Goal: Find specific page/section: Find specific page/section

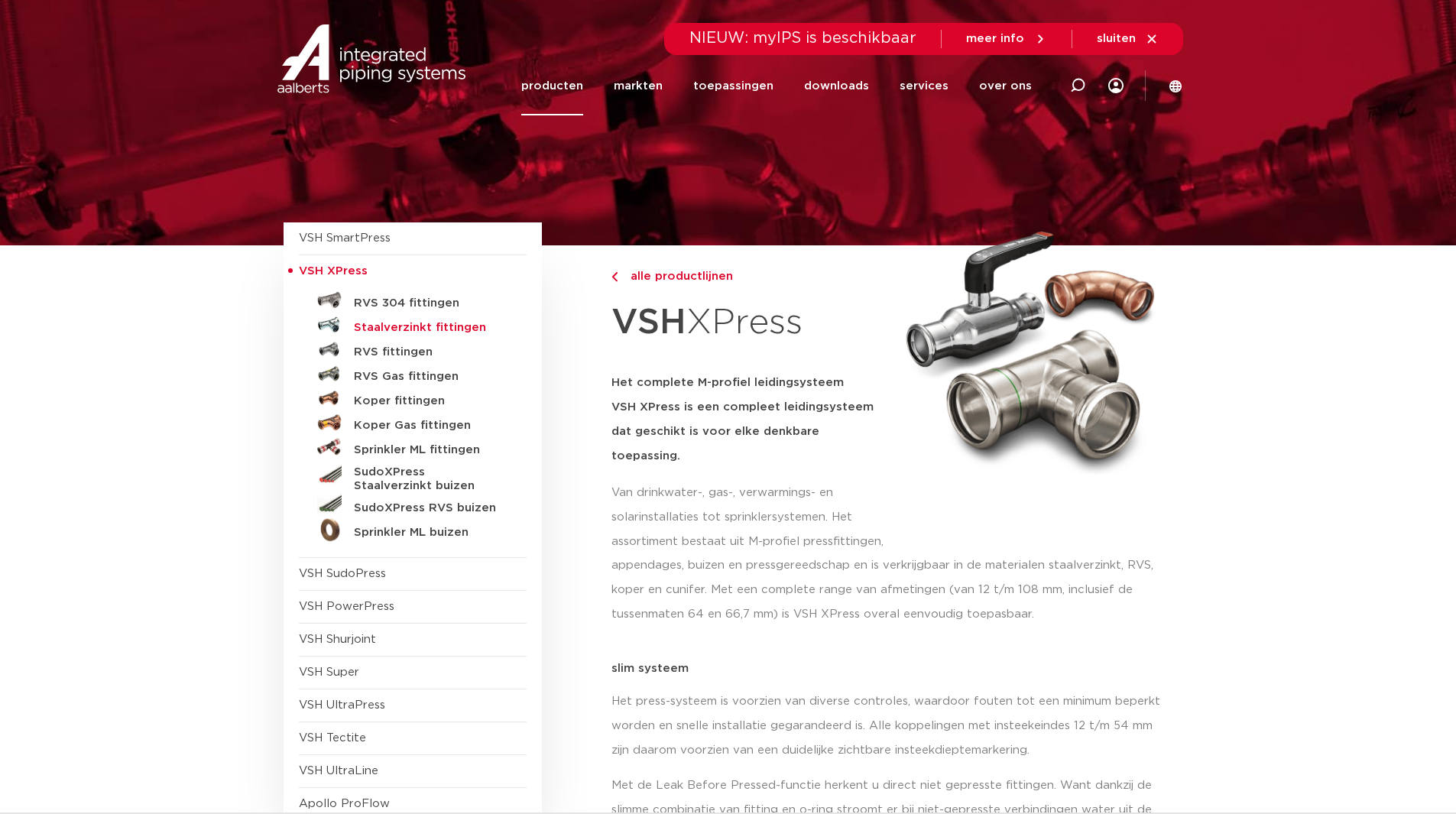
click at [430, 323] on h5 "Staalverzinkt fittingen" at bounding box center [429, 327] width 151 height 13
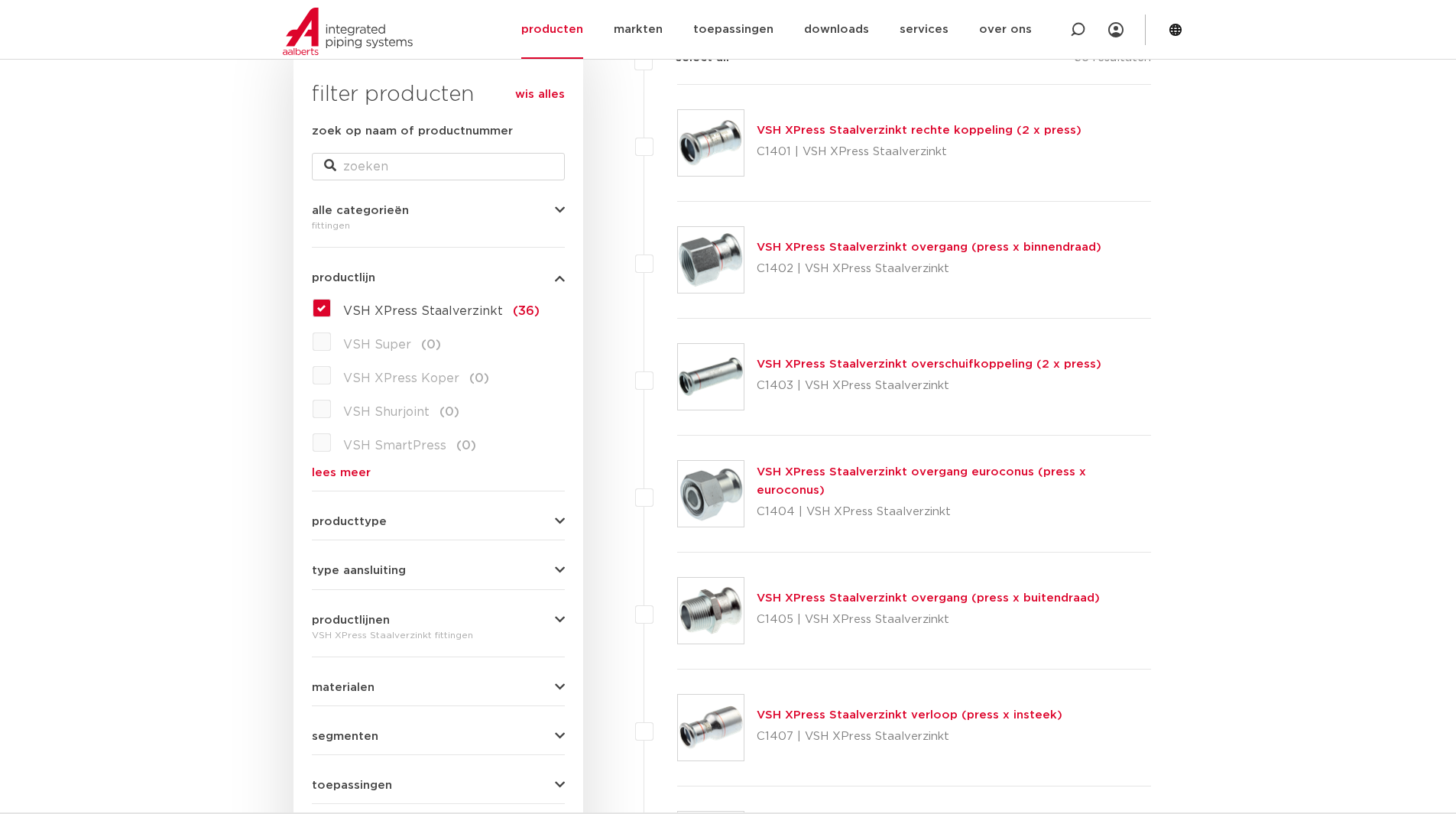
scroll to position [535, 0]
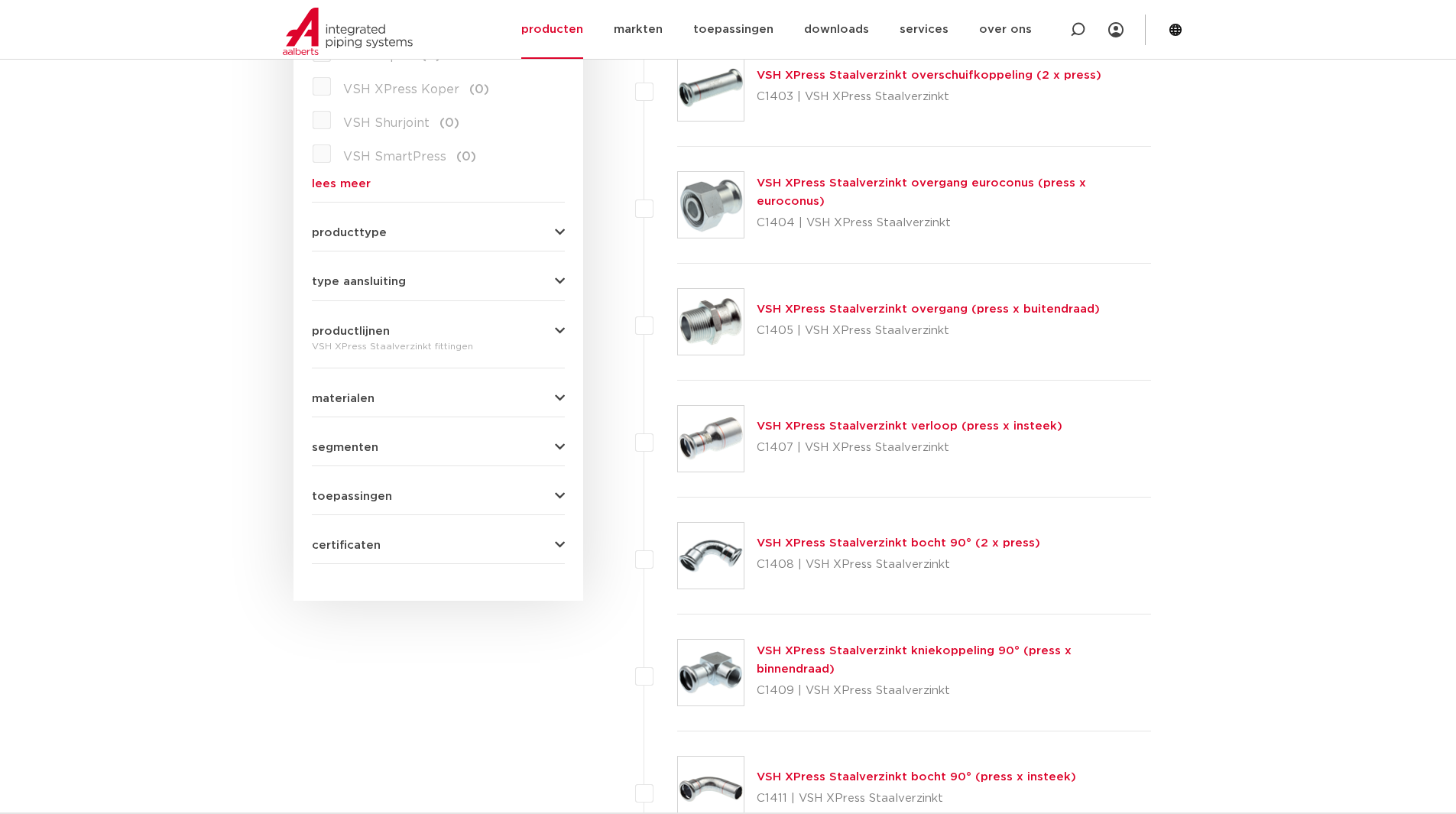
click at [564, 282] on icon "button" at bounding box center [560, 281] width 10 height 12
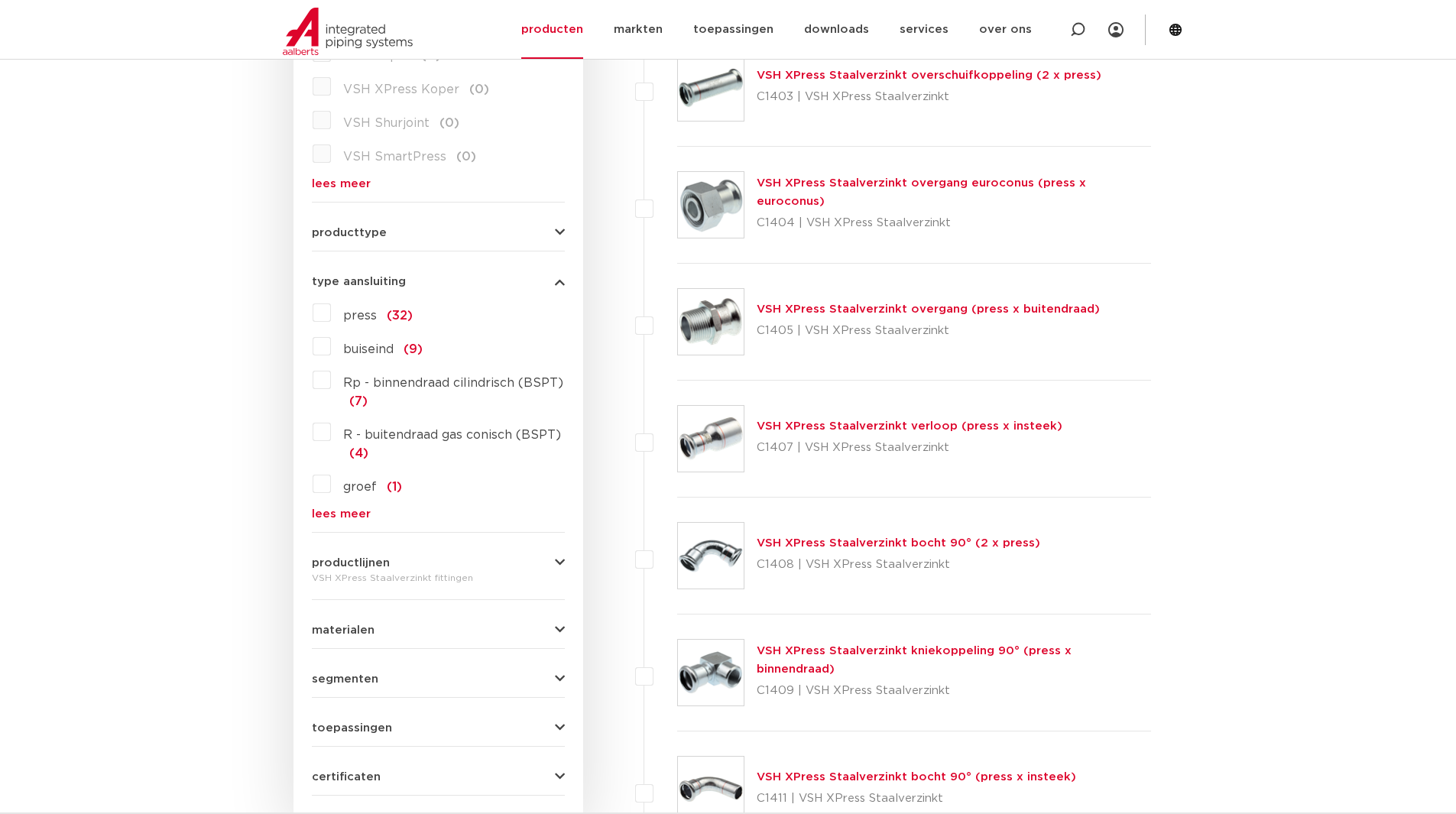
click at [331, 348] on label "buiseind (9)" at bounding box center [376, 346] width 92 height 24
click at [0, 0] on input "buiseind (9)" at bounding box center [0, 0] width 0 height 0
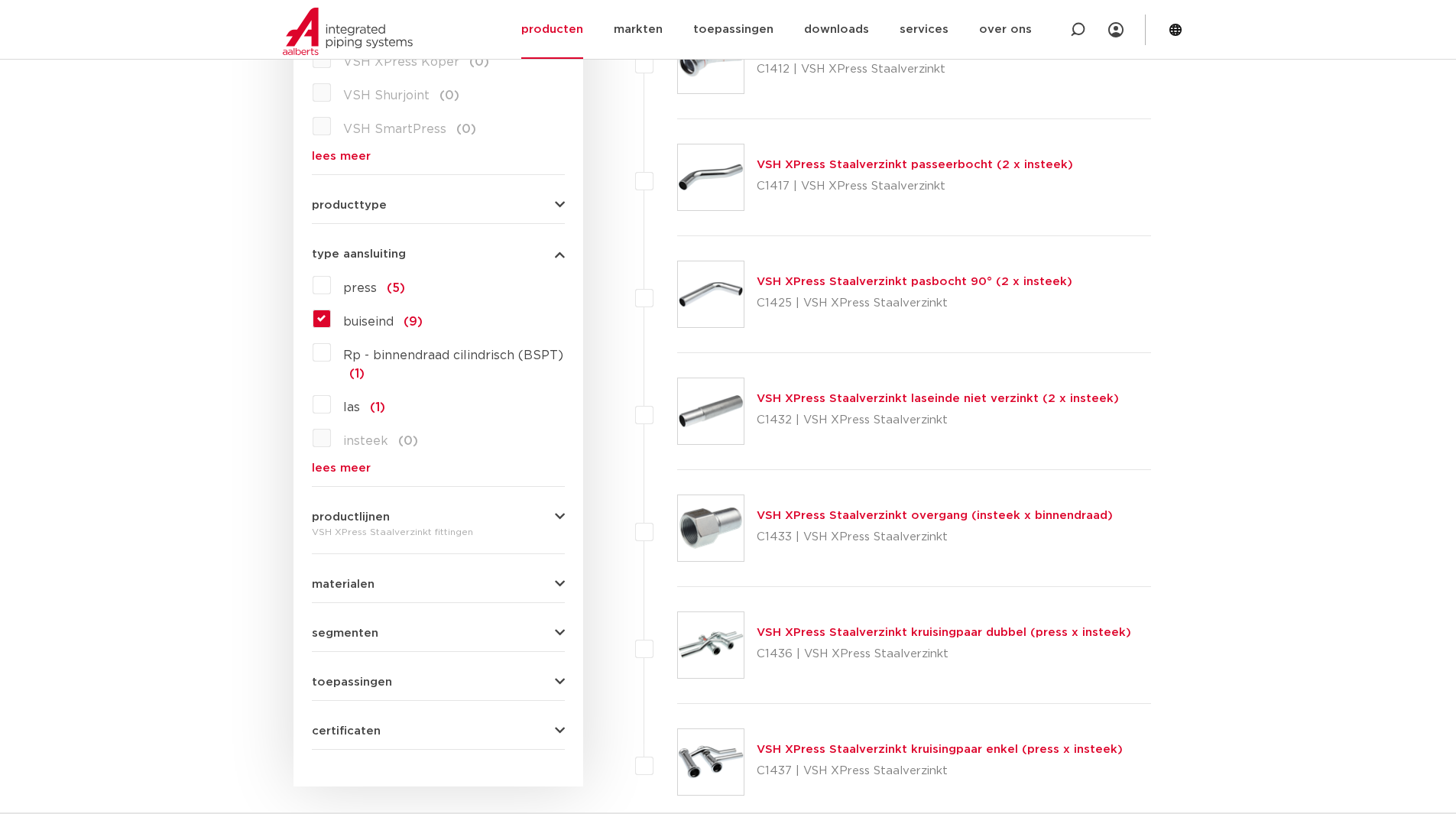
scroll to position [535, 0]
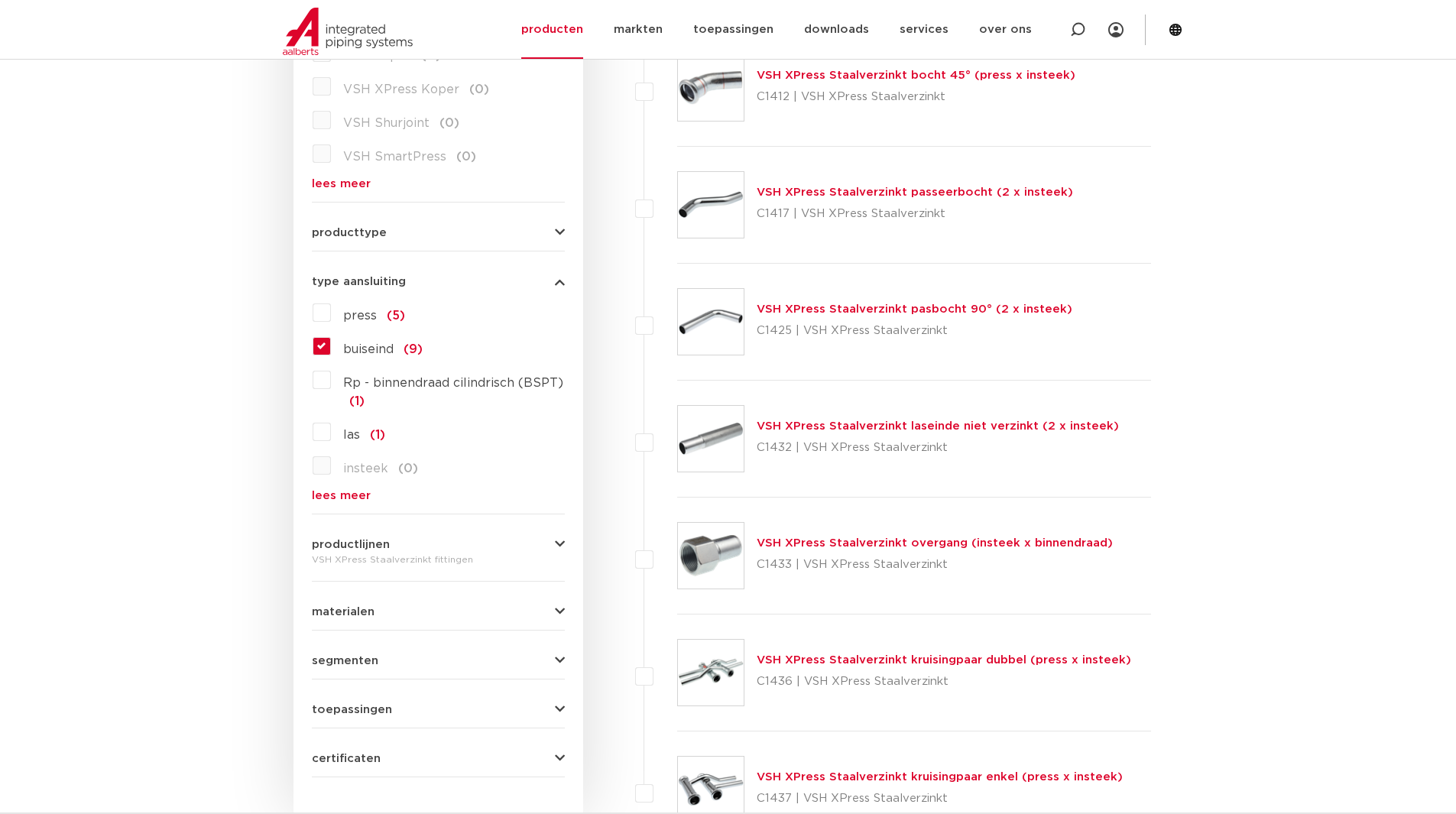
click at [331, 348] on label "buiseind (9)" at bounding box center [376, 346] width 92 height 24
click at [0, 0] on input "buiseind (9)" at bounding box center [0, 0] width 0 height 0
